Goal: Information Seeking & Learning: Learn about a topic

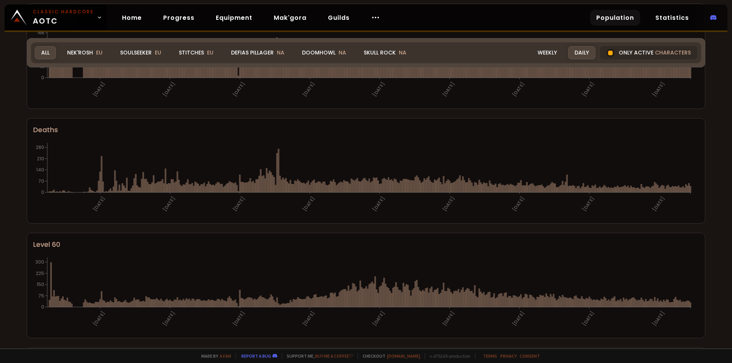
scroll to position [72, 0]
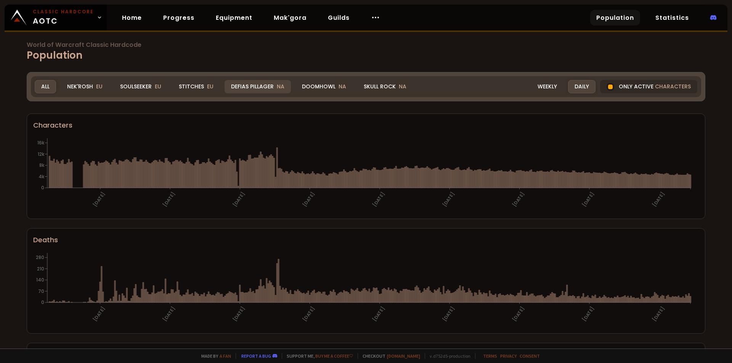
click at [257, 88] on div "Defias Pillager NA" at bounding box center [258, 86] width 66 height 13
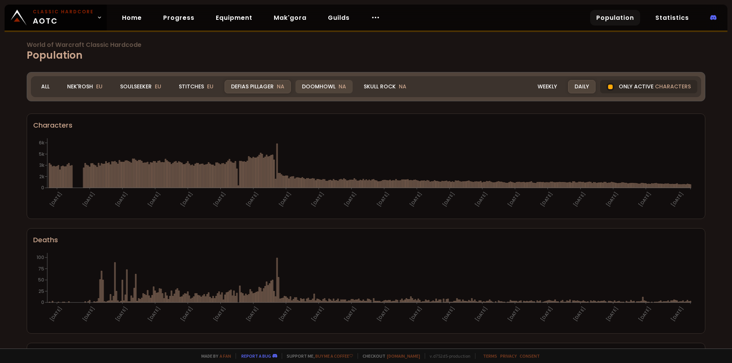
click at [334, 88] on div "Doomhowl NA" at bounding box center [323, 86] width 57 height 13
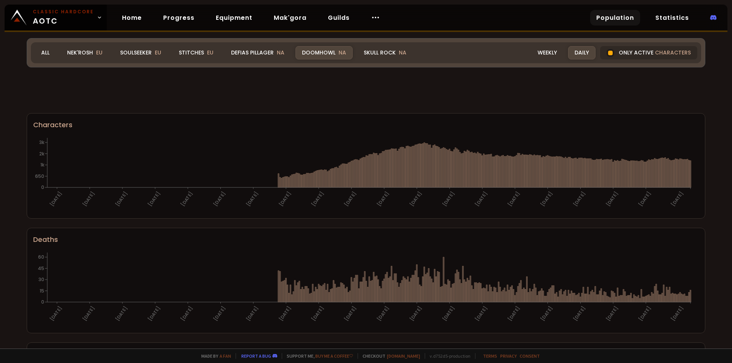
scroll to position [414, 0]
